Goal: Information Seeking & Learning: Learn about a topic

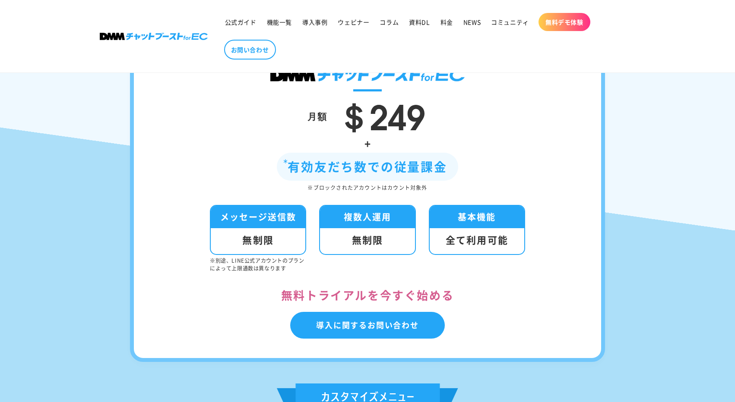
scroll to position [3176, 0]
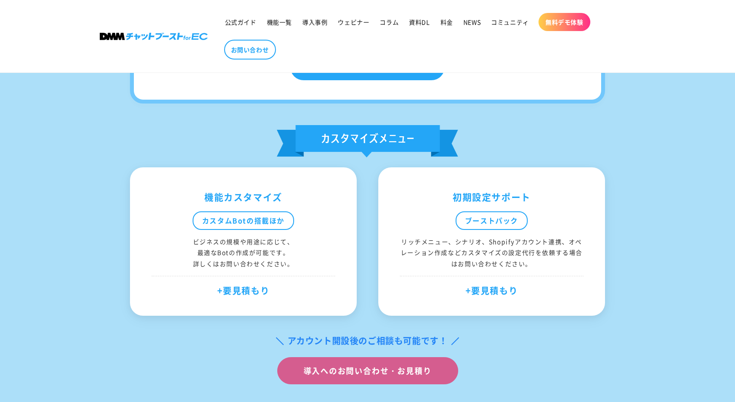
click at [605, 249] on div "月額 ＄249 + 有効友だち数での従量課金 ※ブロックされたアカウントはカウント対象外 メッセージ送信数 無制限 ※別途、LINE公式アカウントのプランによ…" at bounding box center [367, 79] width 578 height 612
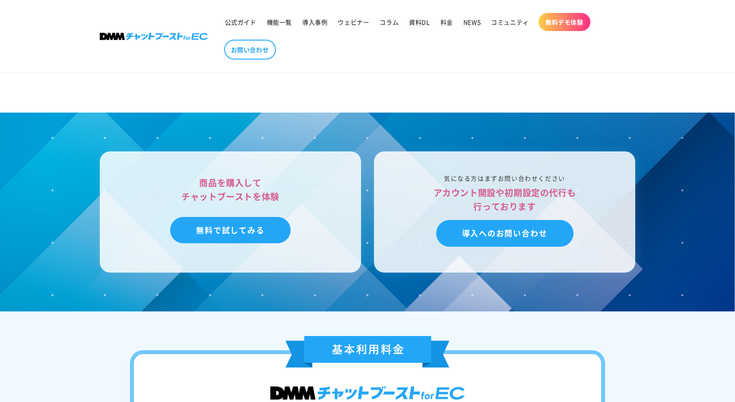
scroll to position [2117, 0]
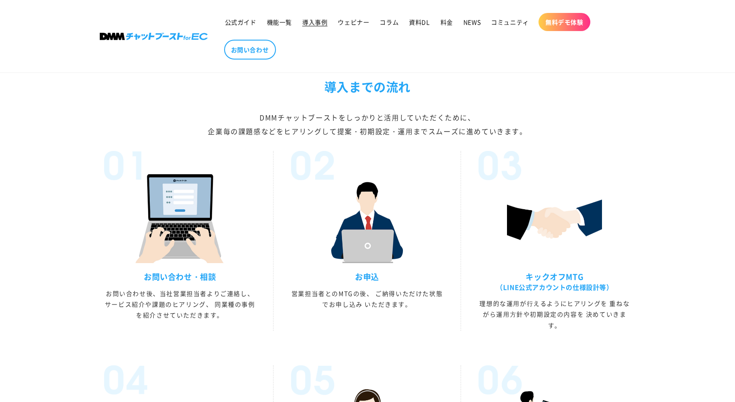
click at [323, 24] on span "導入事例" at bounding box center [314, 22] width 25 height 8
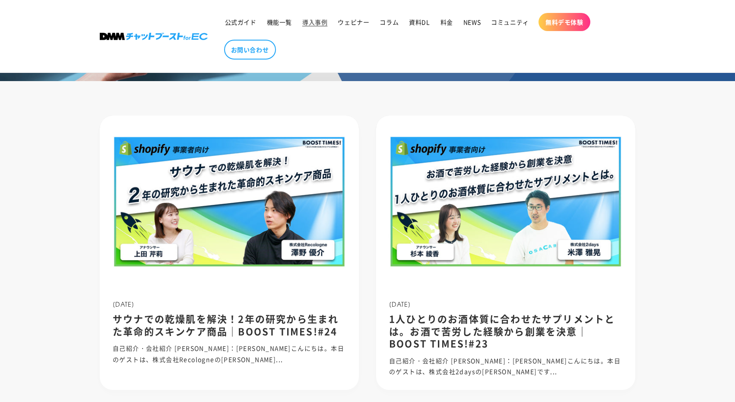
scroll to position [121, 0]
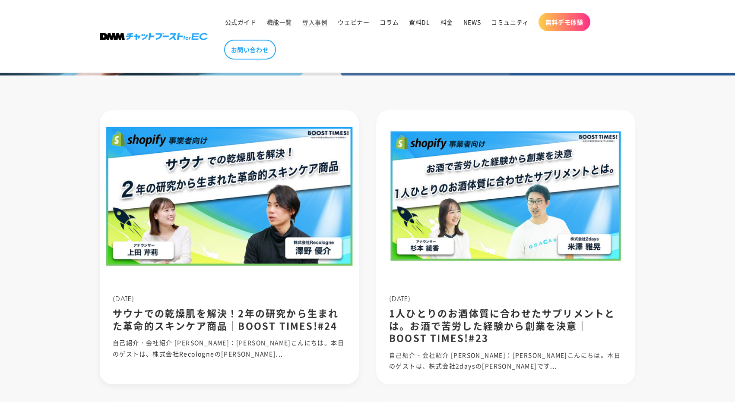
click at [299, 330] on h2 "サウナでの乾燥肌を解決！2年の研究から生まれた革命的スキンケア商品｜BOOST TIMES!#24" at bounding box center [229, 319] width 233 height 25
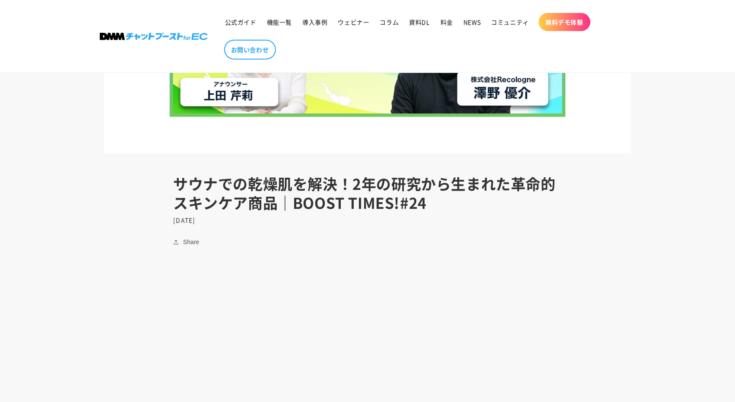
scroll to position [597, 0]
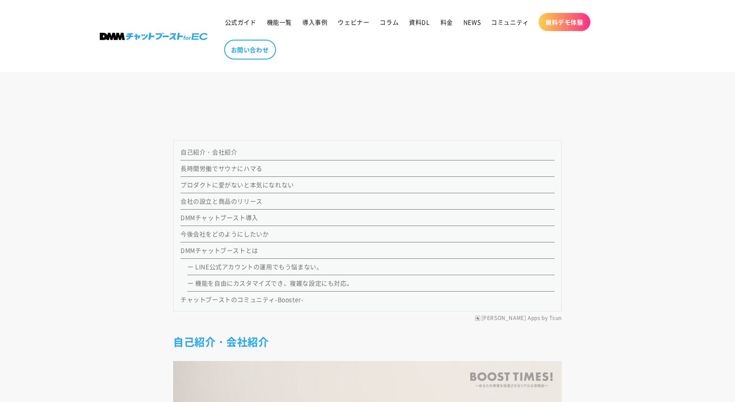
click at [260, 188] on link "プロダクトに愛がないと本気になれない" at bounding box center [237, 184] width 114 height 9
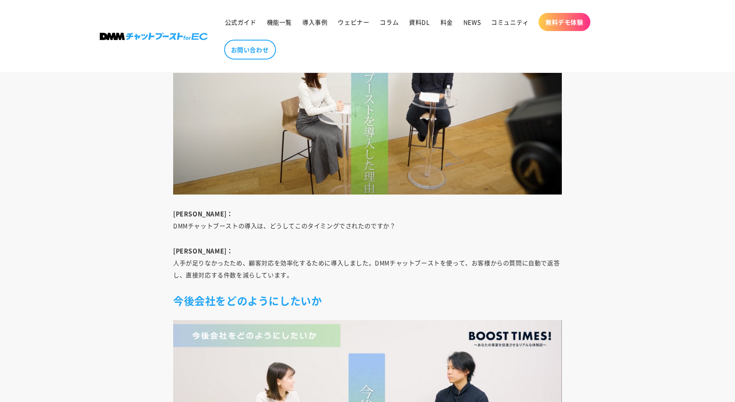
scroll to position [2467, 0]
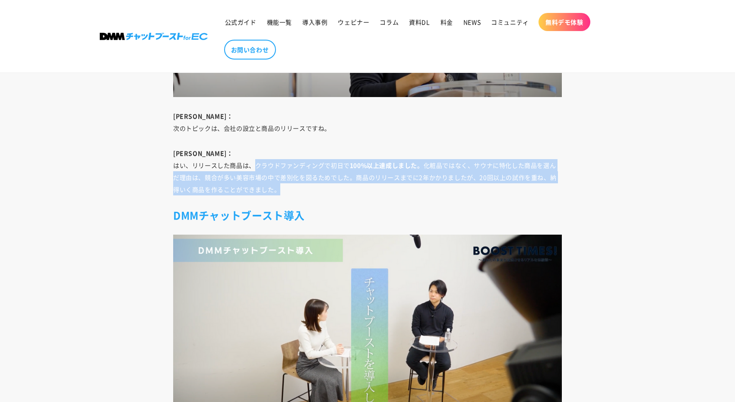
drag, startPoint x: 256, startPoint y: 152, endPoint x: 436, endPoint y: 177, distance: 181.2
click at [436, 177] on p "澤野： はい、リリースした商品は、クラウドファンディングで初日で 100%以上達成しました。 化粧品ではなく、サウナに特化した商品を選んだ理由は、競合が多い美…" at bounding box center [367, 171] width 388 height 48
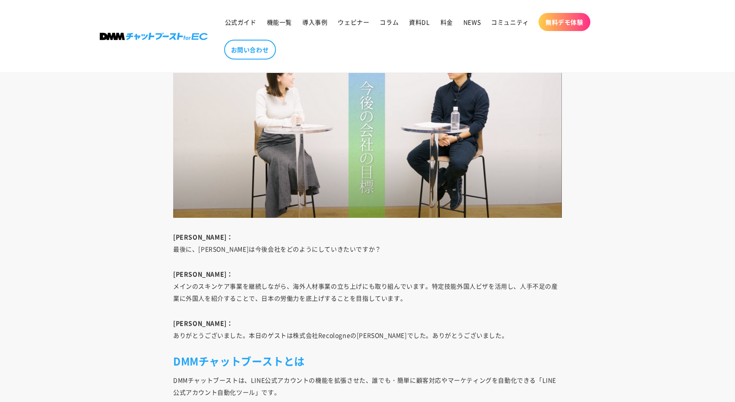
scroll to position [3245, 0]
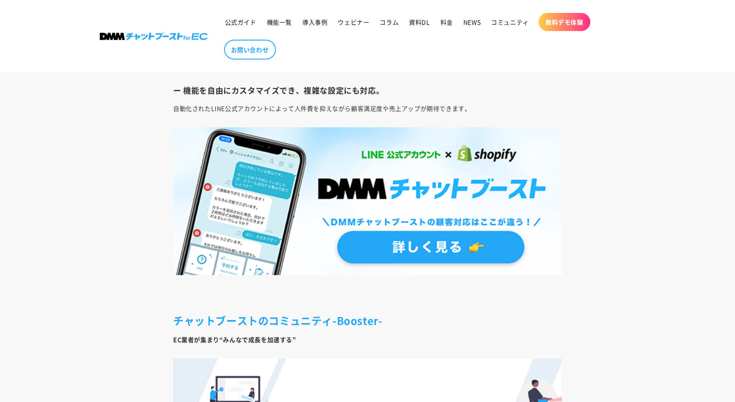
scroll to position [597, 0]
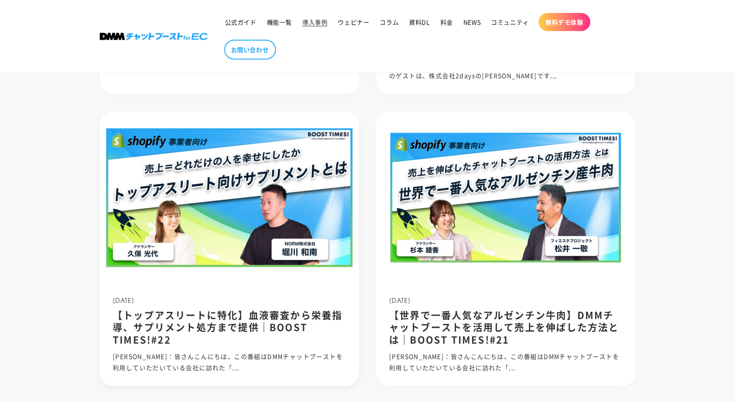
scroll to position [351, 0]
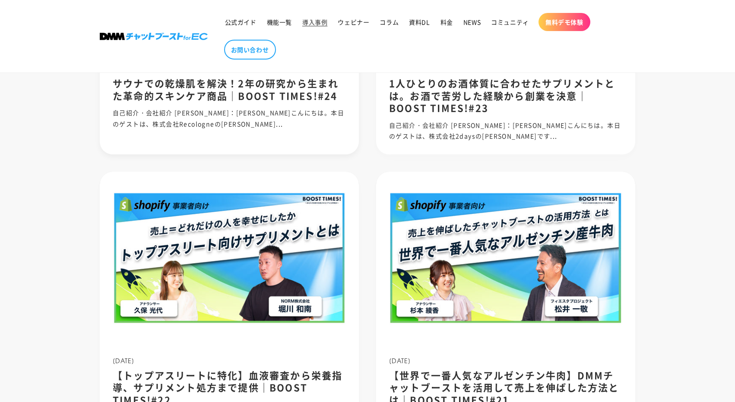
click at [282, 101] on h2 "サウナでの乾燥肌を解決！2年の研究から生まれた革命的スキンケア商品｜BOOST TIMES!#24" at bounding box center [229, 89] width 233 height 25
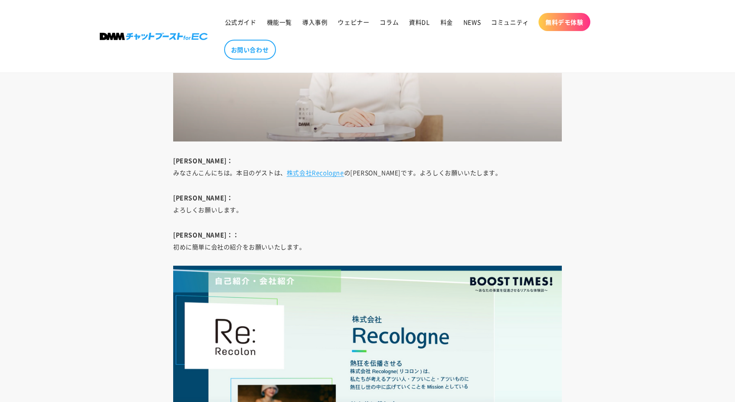
scroll to position [1100, 0]
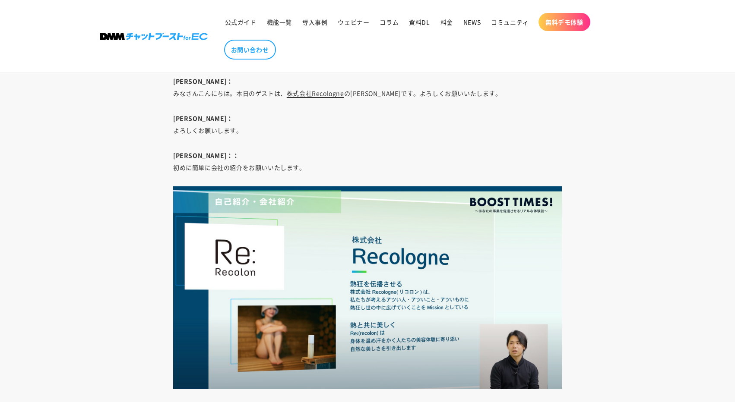
click at [322, 90] on link "株式会社Recologne" at bounding box center [315, 93] width 57 height 9
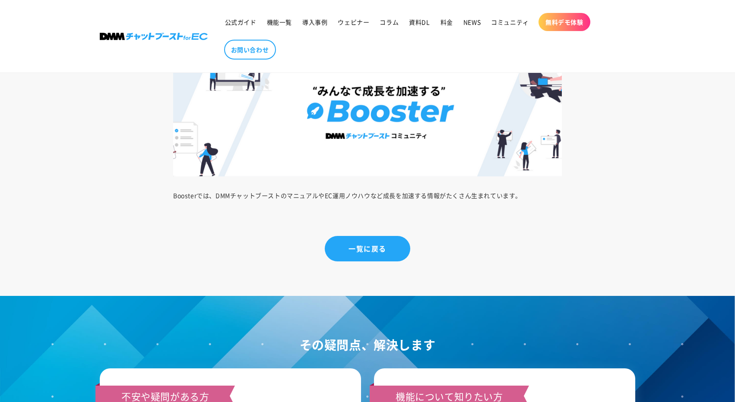
scroll to position [3875, 0]
